Goal: Task Accomplishment & Management: Manage account settings

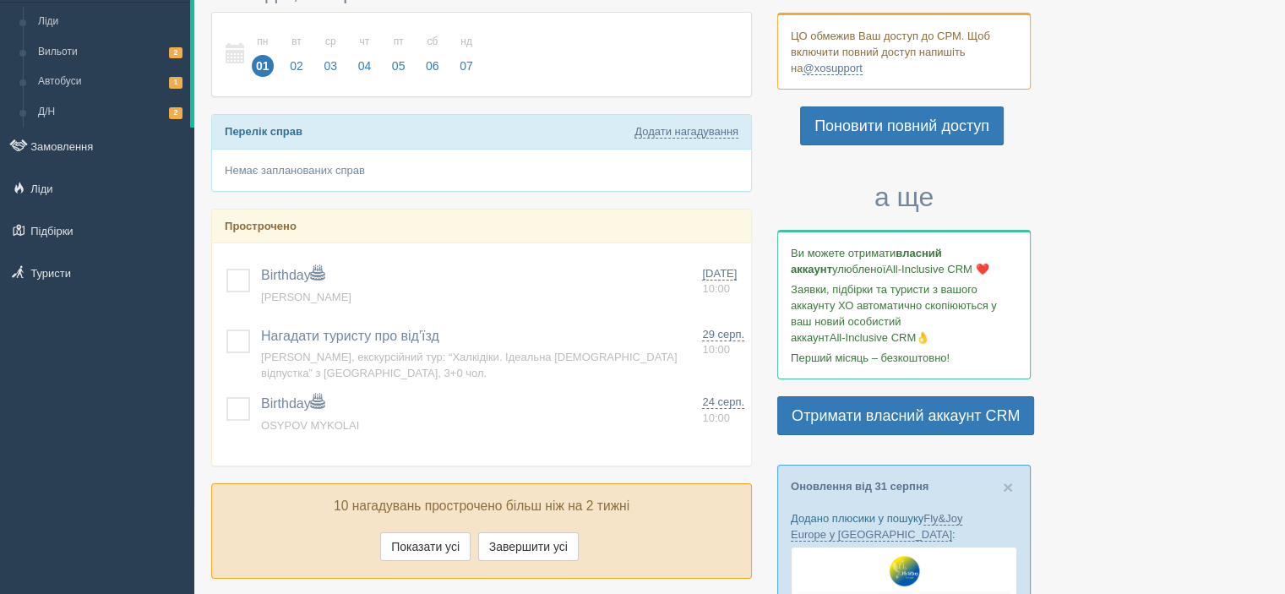
scroll to position [97, 0]
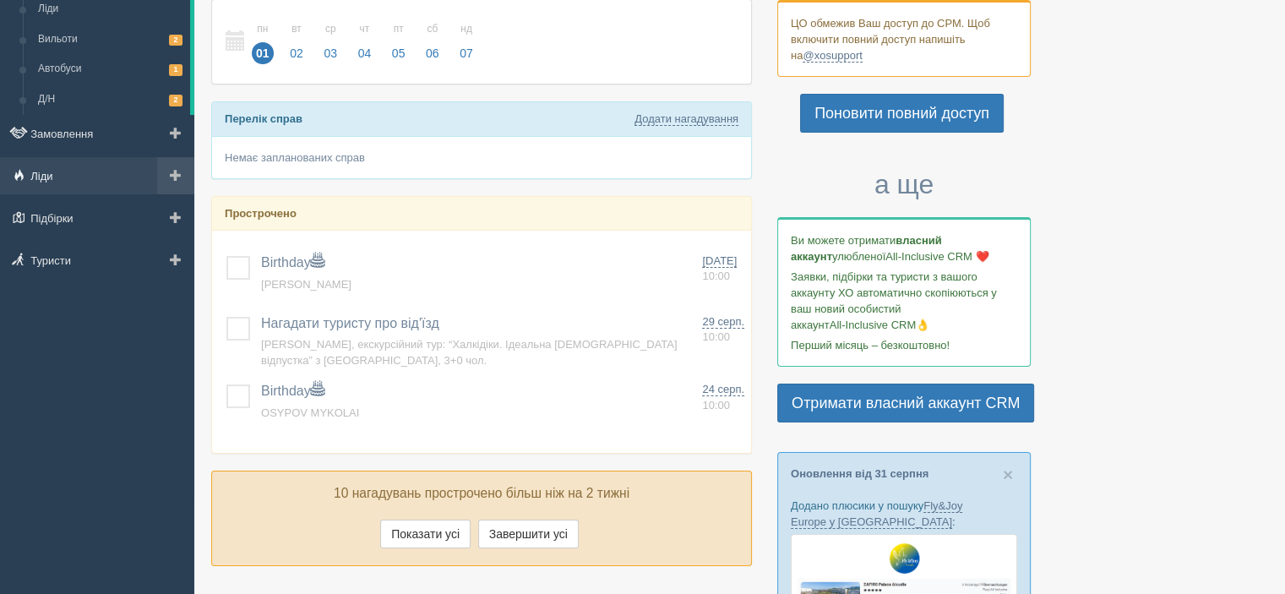
click at [41, 179] on link "Ліди" at bounding box center [97, 175] width 194 height 37
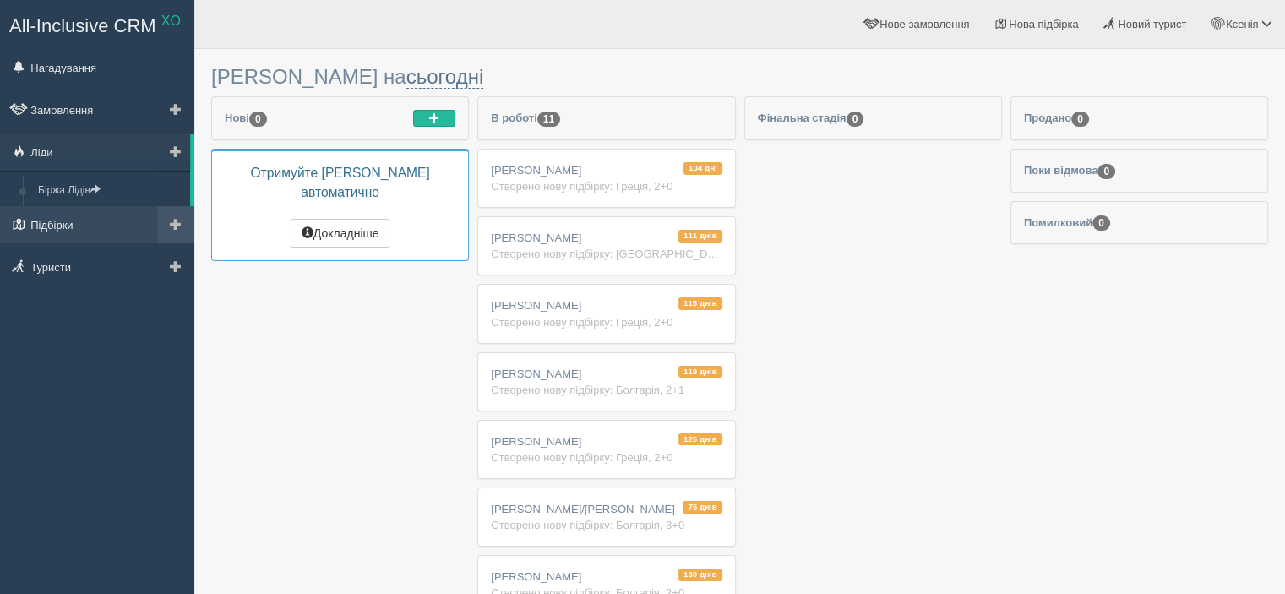
click at [57, 215] on link "Підбірки" at bounding box center [97, 224] width 194 height 37
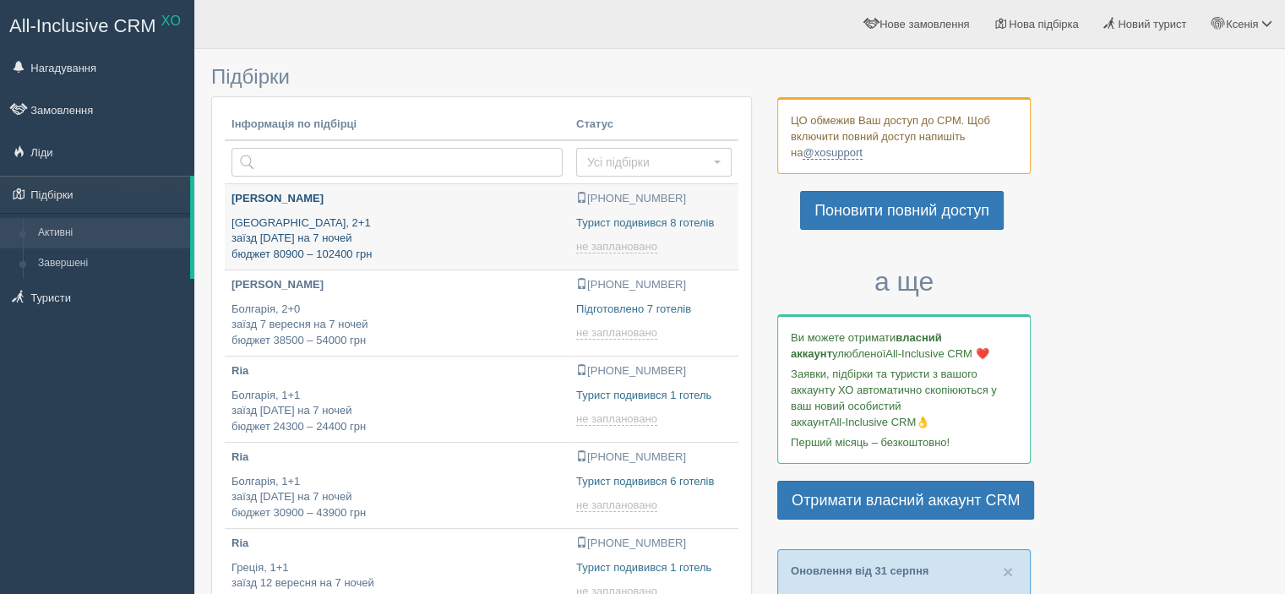
type input "[DATE] 17:15"
click at [308, 213] on div "Сергій Бусенок Туреччина, 2+1 заїзд 8 вересня на 7 ночей бюджет 80900 – 102400 …" at bounding box center [397, 226] width 331 height 71
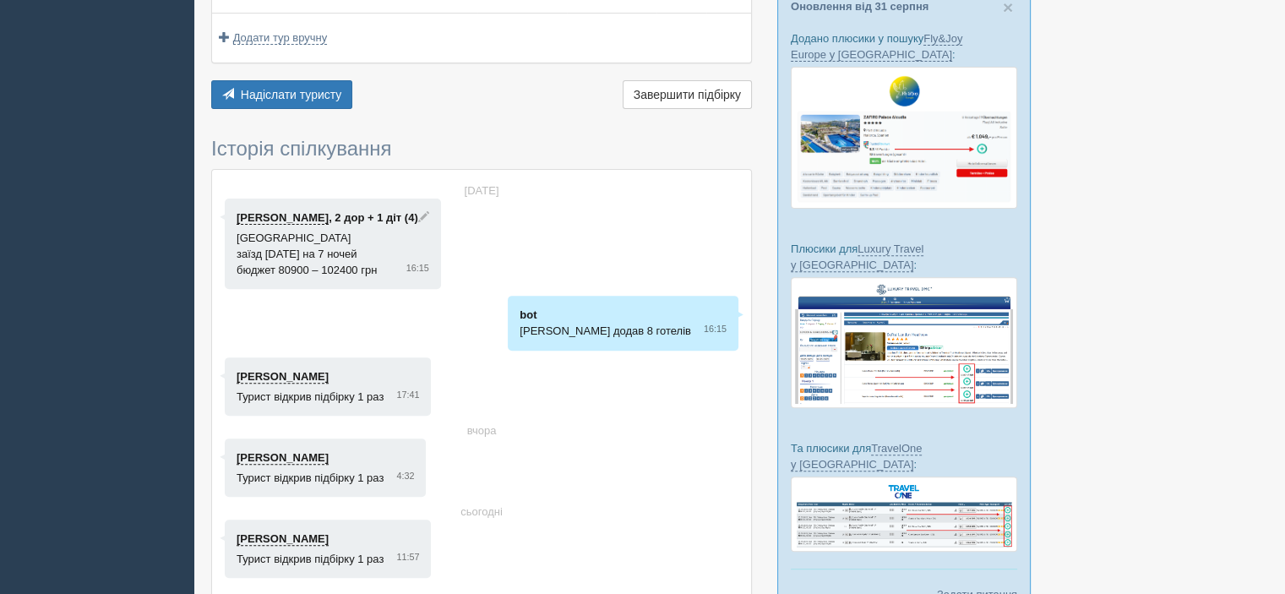
scroll to position [754, 0]
